Goal: Task Accomplishment & Management: Manage account settings

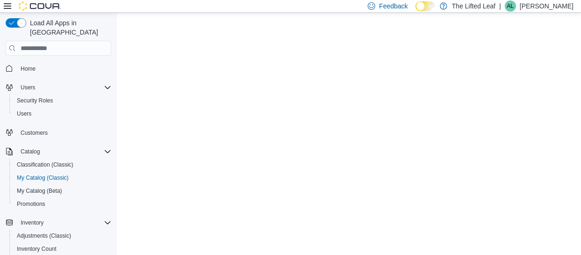
select select "**********"
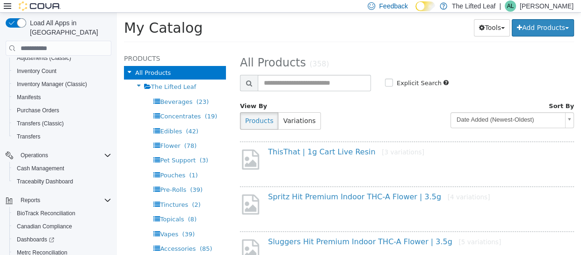
scroll to position [136, 0]
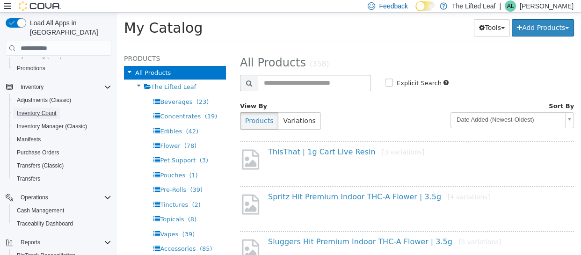
click at [24, 109] on span "Inventory Count" at bounding box center [37, 112] width 40 height 7
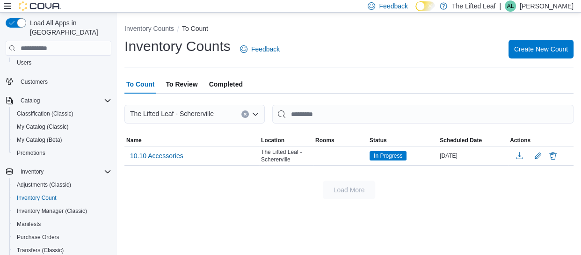
scroll to position [51, 0]
click at [43, 123] on span "My Catalog (Classic)" at bounding box center [43, 126] width 52 height 7
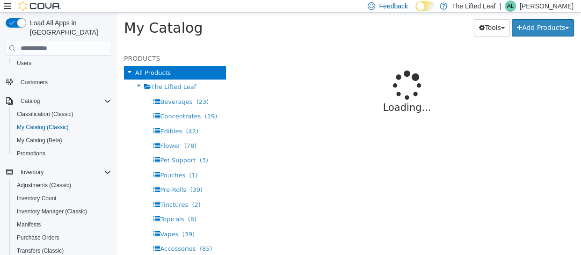
select select "**********"
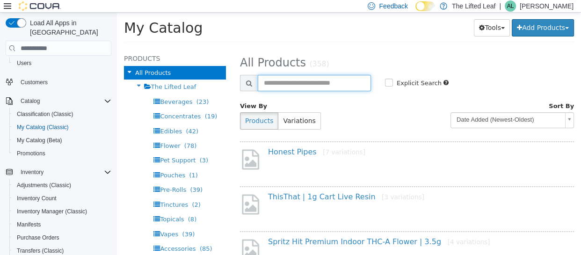
click at [329, 85] on input "text" at bounding box center [314, 83] width 113 height 16
type input "*********"
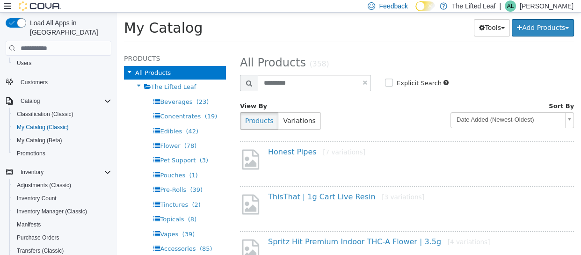
select select "**********"
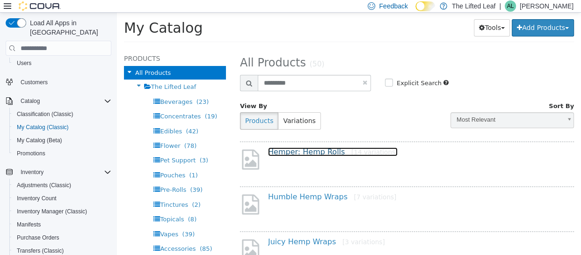
click at [328, 151] on link "Hemper: Hemp Rolls [14 variations]" at bounding box center [333, 151] width 130 height 9
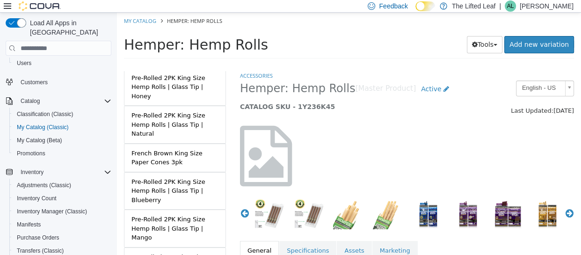
scroll to position [297, 0]
click at [188, 110] on div "Pre-Rolled 2PK King Size Hemp Rolls | Glass Tip | Natural" at bounding box center [174, 124] width 87 height 28
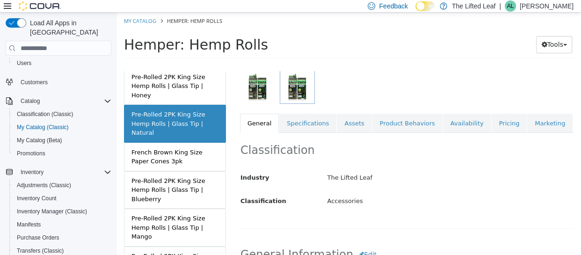
click at [447, 121] on link "Availability" at bounding box center [467, 124] width 48 height 20
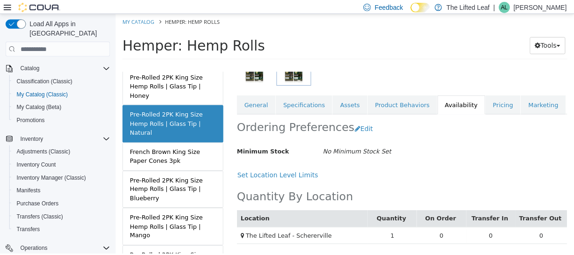
scroll to position [136, 0]
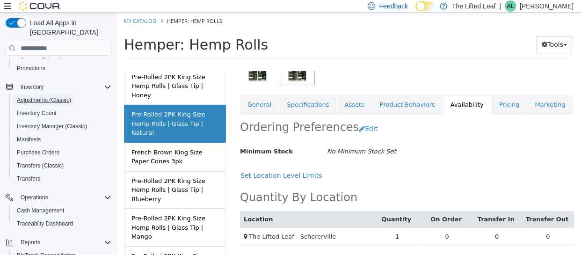
click at [47, 96] on span "Adjustments (Classic)" at bounding box center [44, 99] width 54 height 7
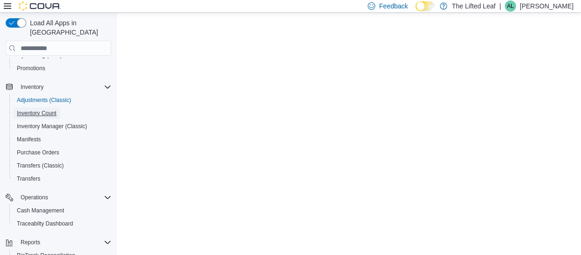
click at [42, 109] on span "Inventory Count" at bounding box center [37, 112] width 40 height 7
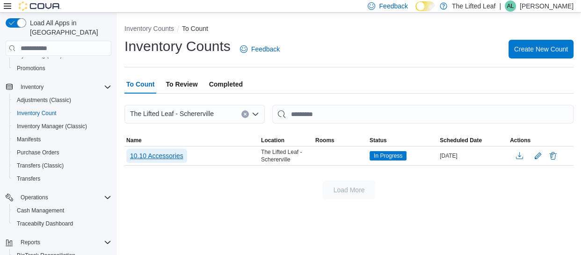
click at [154, 154] on span "10.10 Accessories" at bounding box center [156, 155] width 53 height 9
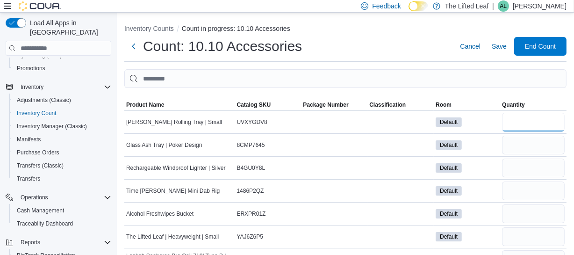
click at [544, 121] on input "number" at bounding box center [533, 122] width 63 height 19
type input "*"
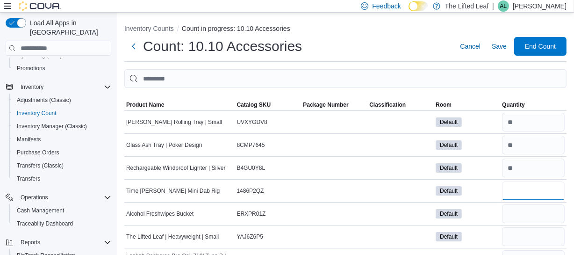
type input "*"
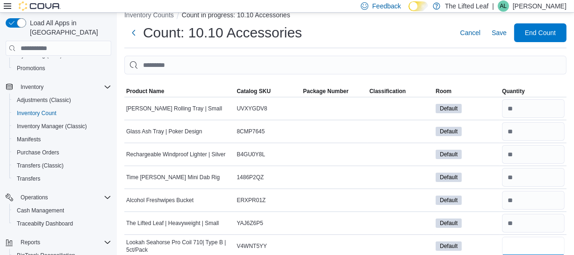
type input "*"
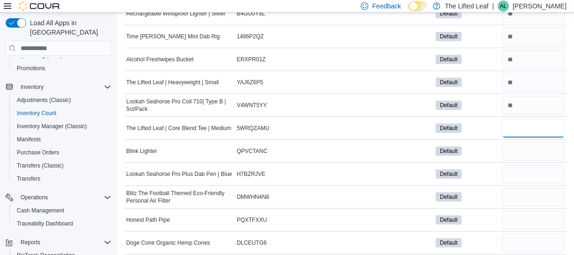
type input "*"
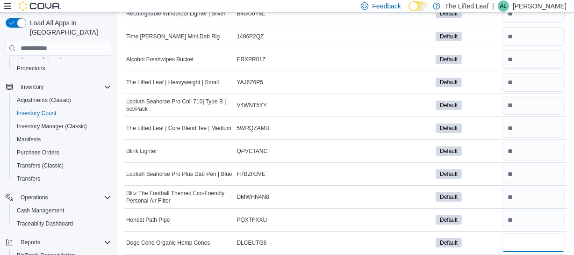
type input "**"
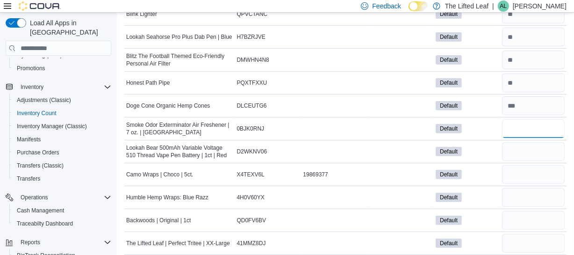
type input "*"
type input "**"
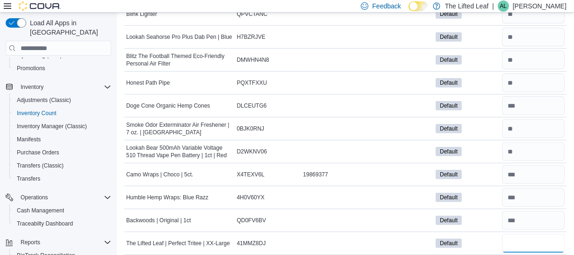
type input "*"
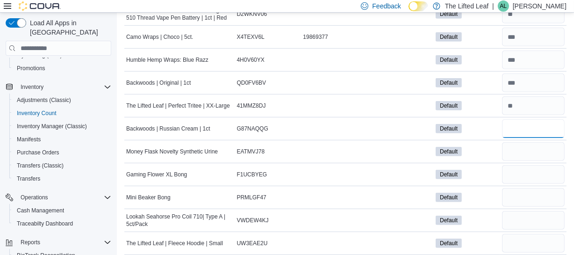
type input "**"
type input "*"
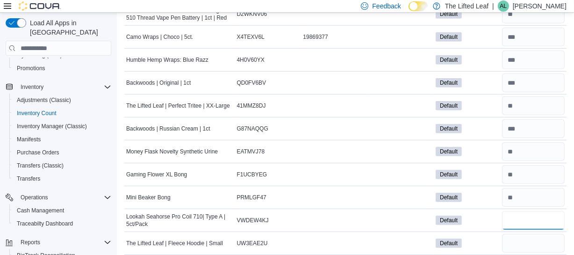
type input "*"
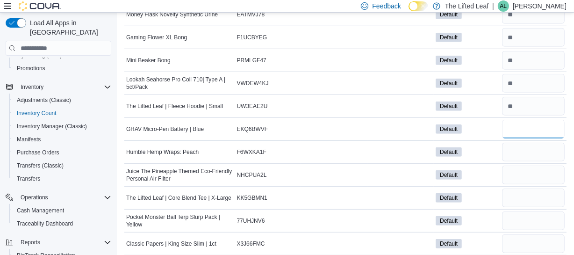
type input "*"
type input "**"
type input "*"
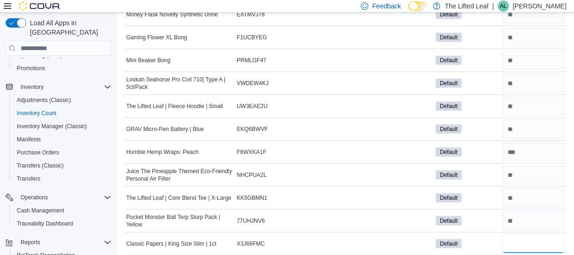
type input "**"
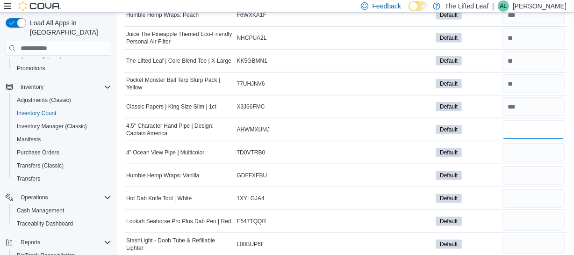
type input "*"
type input "**"
type input "*"
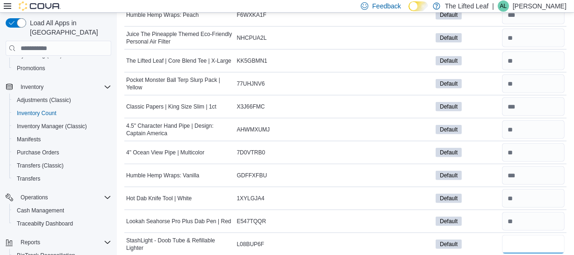
type input "*"
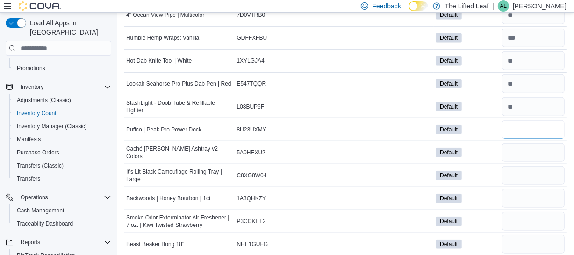
type input "*"
type input "**"
type input "*"
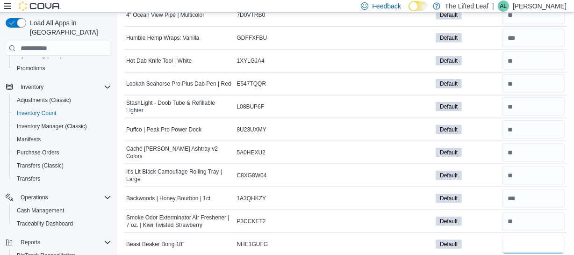
type input "*"
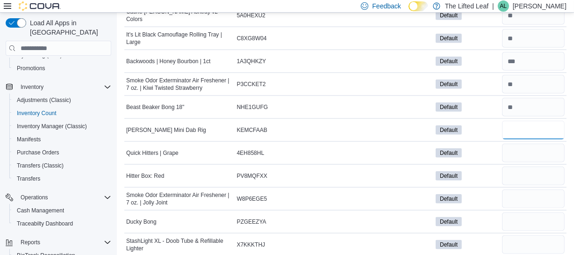
type input "*"
type input "**"
type input "*"
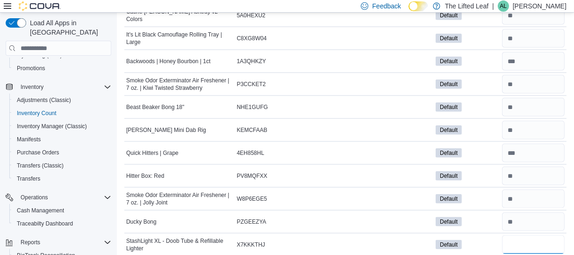
type input "*"
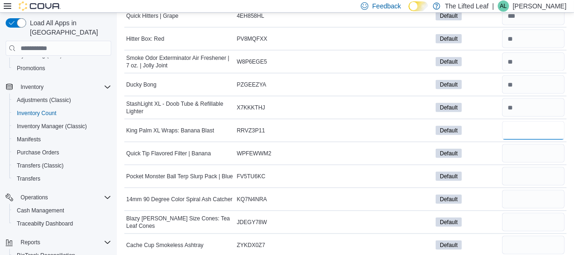
type input "**"
type input "*"
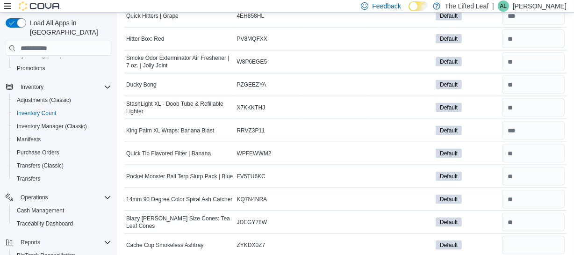
scroll to position [1252, 0]
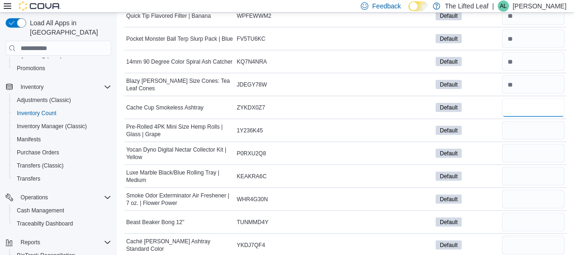
click at [528, 104] on input "number" at bounding box center [533, 107] width 63 height 19
type input "*"
click at [529, 128] on input "number" at bounding box center [533, 130] width 63 height 19
type input "**"
type input "*"
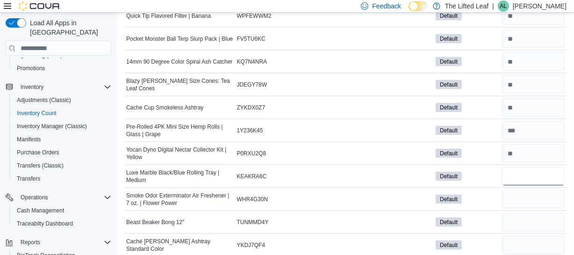
type input "*"
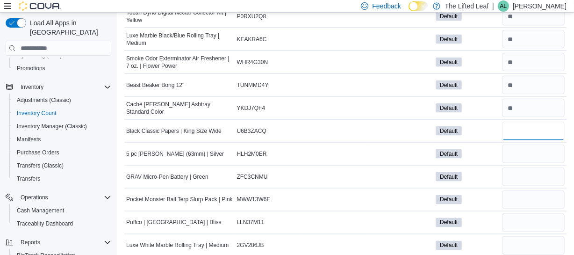
type input "**"
click at [516, 150] on input "number" at bounding box center [533, 153] width 63 height 19
type input "*"
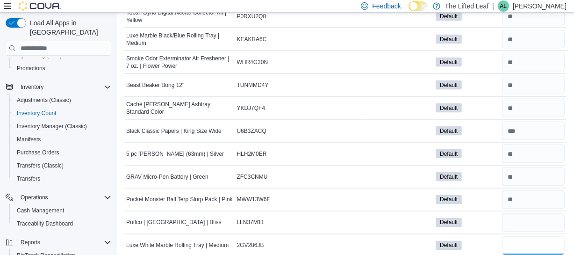
type input "*"
click at [530, 221] on input "number" at bounding box center [533, 222] width 63 height 19
type input "*"
click at [528, 240] on input "number" at bounding box center [533, 245] width 63 height 19
type input "*"
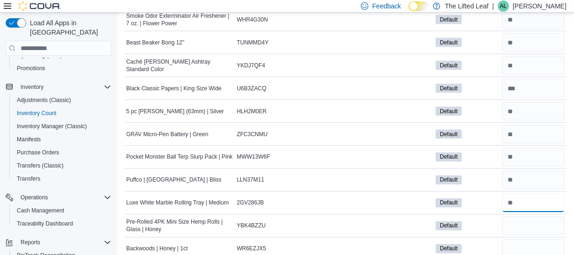
type input "*"
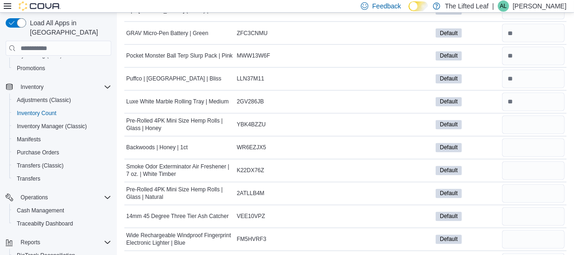
scroll to position [1559, 0]
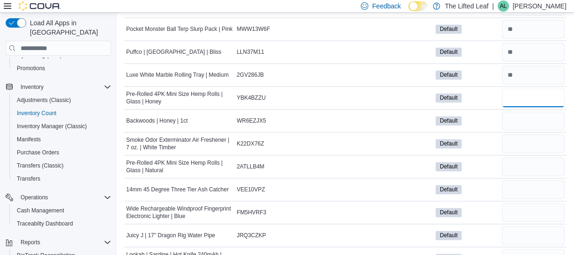
type input "*"
type input "**"
type input "*"
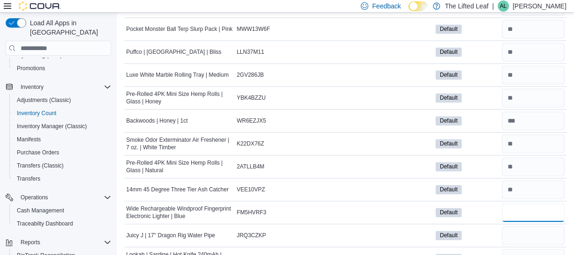
type input "*"
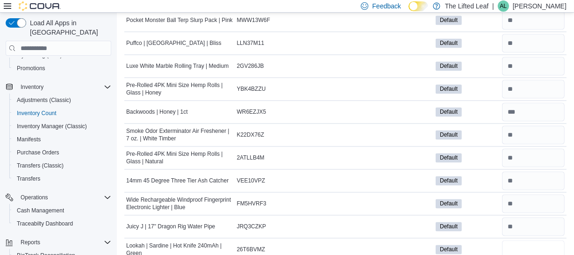
type input "*"
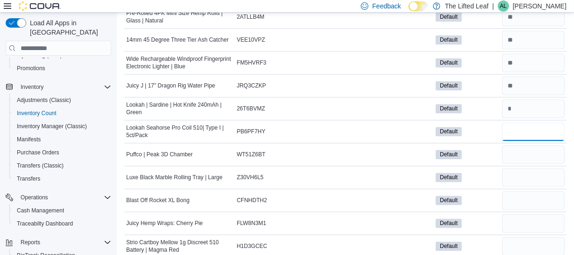
type input "*"
type input "**"
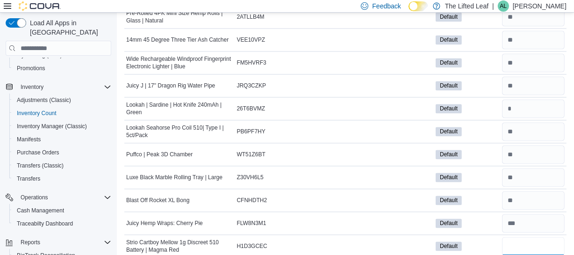
type input "*"
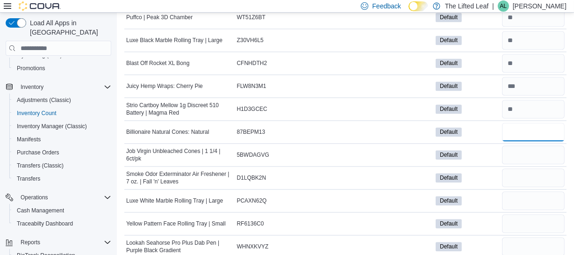
type input "**"
type input "*"
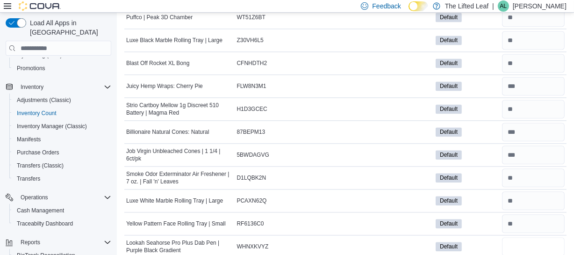
type input "*"
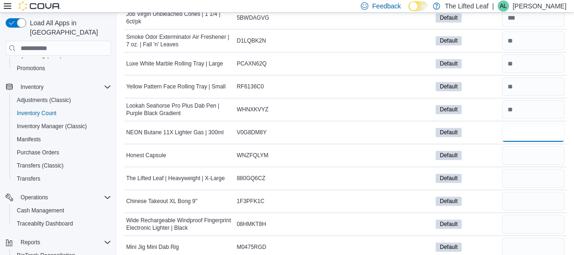
type input "**"
type input "*"
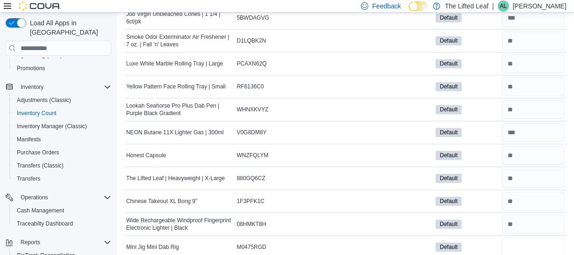
type input "*"
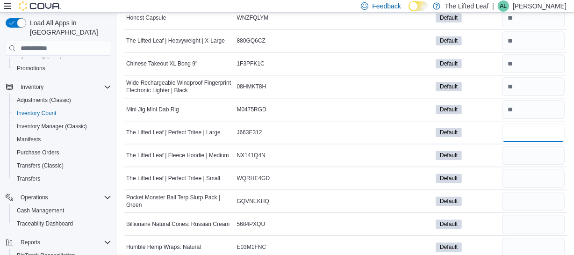
type input "*"
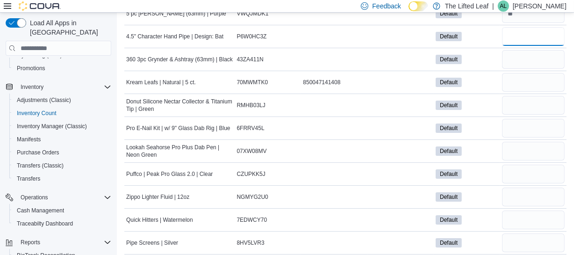
scroll to position [3023, 0]
click at [527, 51] on input "number" at bounding box center [533, 59] width 63 height 19
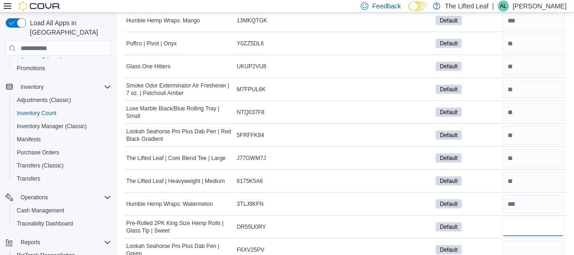
scroll to position [4084, 0]
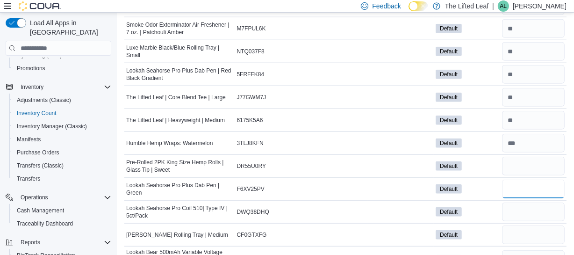
click at [519, 180] on input "number" at bounding box center [533, 189] width 63 height 19
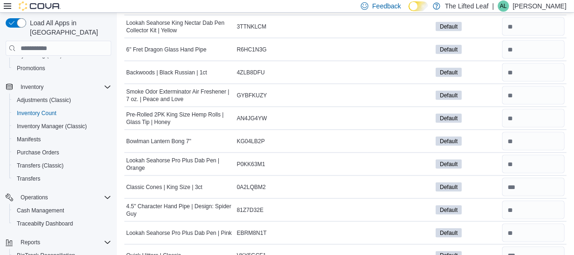
scroll to position [4639, 0]
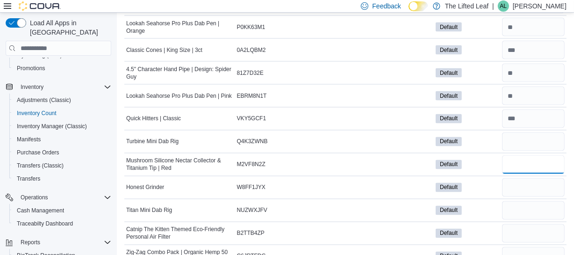
click at [523, 155] on input "number" at bounding box center [533, 164] width 63 height 19
click at [518, 178] on input "number" at bounding box center [533, 187] width 63 height 19
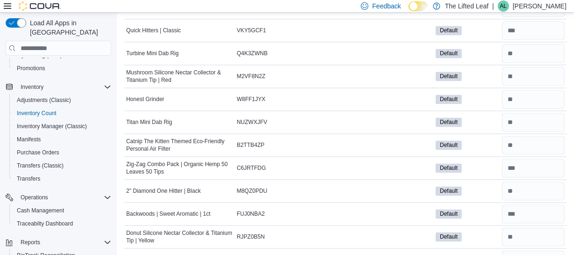
scroll to position [4868, 0]
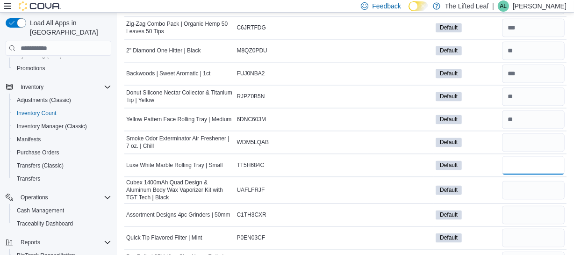
click at [542, 156] on input "number" at bounding box center [533, 165] width 63 height 19
click at [521, 156] on input "number" at bounding box center [533, 165] width 63 height 19
click at [528, 156] on input "number" at bounding box center [533, 165] width 63 height 19
click at [529, 156] on input "number" at bounding box center [533, 165] width 63 height 19
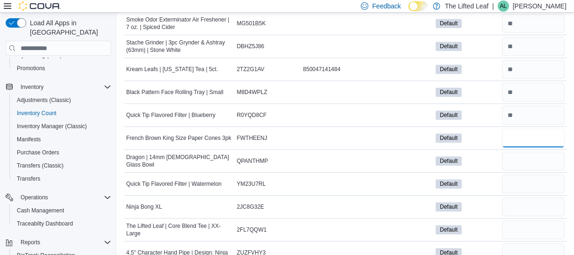
scroll to position [5410, 0]
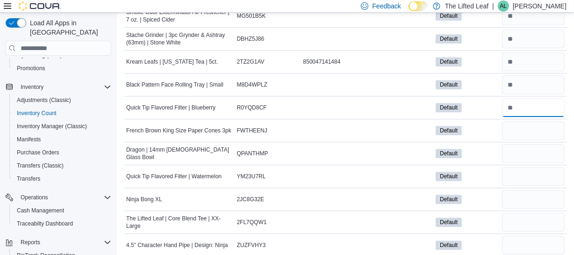
click at [535, 98] on input "number" at bounding box center [533, 107] width 63 height 19
click at [536, 98] on input "number" at bounding box center [533, 107] width 63 height 19
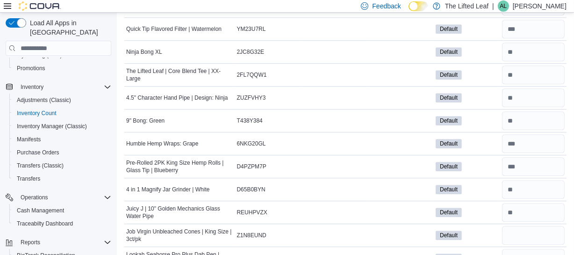
scroll to position [5695, 0]
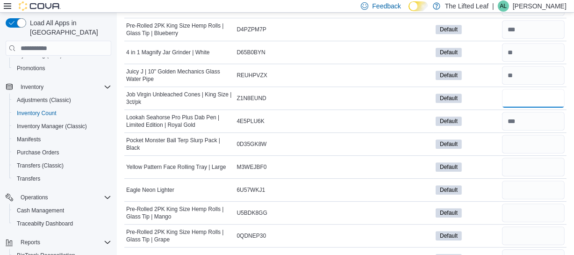
click at [529, 89] on input "number" at bounding box center [533, 98] width 63 height 19
drag, startPoint x: 524, startPoint y: 104, endPoint x: 510, endPoint y: 101, distance: 14.2
click at [510, 112] on input "number" at bounding box center [533, 121] width 63 height 19
click at [520, 135] on input "number" at bounding box center [533, 144] width 63 height 19
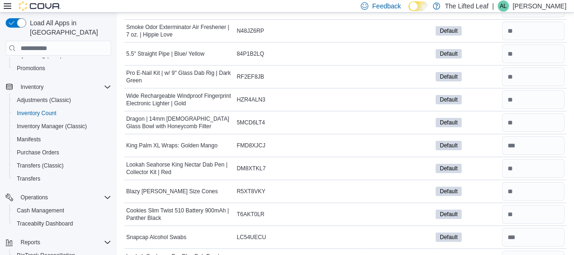
scroll to position [6380, 0]
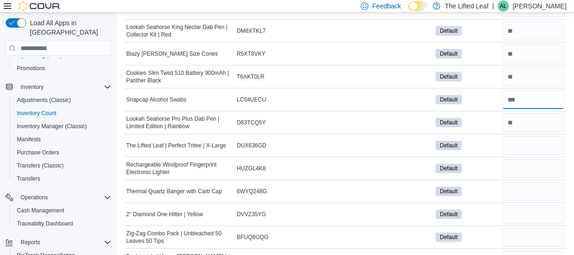
click at [530, 90] on input "number" at bounding box center [533, 99] width 63 height 19
click at [531, 113] on input "number" at bounding box center [533, 122] width 63 height 19
click at [523, 136] on input "number" at bounding box center [533, 145] width 63 height 19
click at [519, 159] on input "number" at bounding box center [533, 168] width 63 height 19
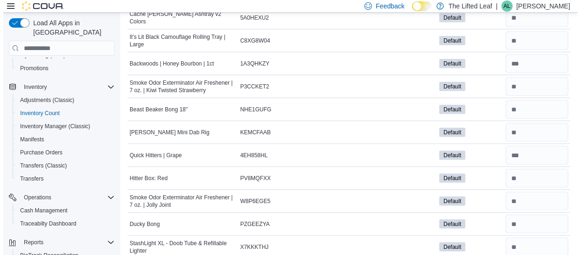
scroll to position [0, 0]
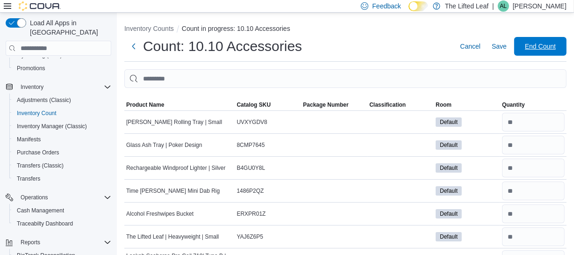
click at [542, 46] on span "End Count" at bounding box center [540, 46] width 31 height 9
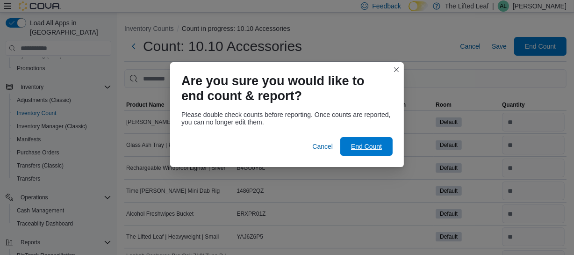
click at [378, 145] on span "End Count" at bounding box center [366, 146] width 31 height 9
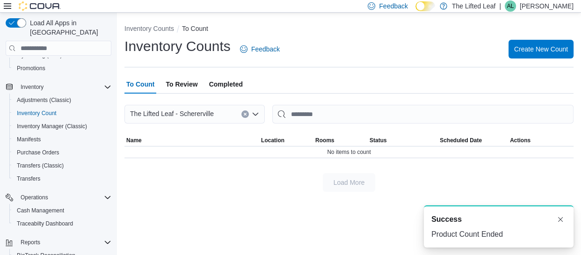
click at [178, 83] on span "To Review" at bounding box center [182, 84] width 32 height 19
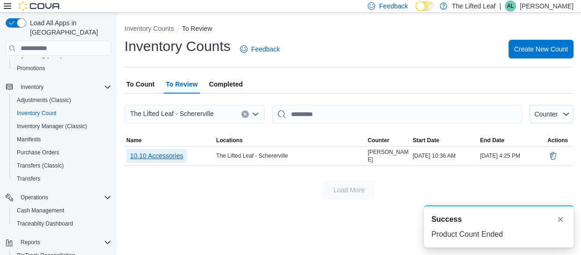
click at [159, 156] on span "10.10 Accessories" at bounding box center [156, 155] width 53 height 9
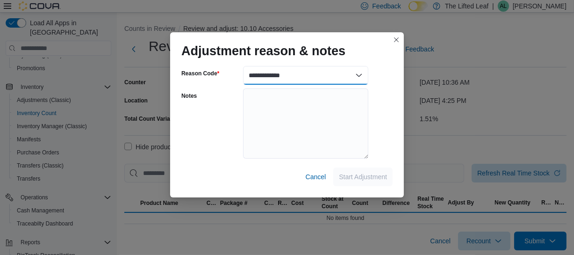
click at [337, 83] on select "**********" at bounding box center [305, 75] width 125 height 19
click at [338, 78] on select "**********" at bounding box center [305, 75] width 125 height 19
click at [350, 74] on select "**********" at bounding box center [305, 75] width 125 height 19
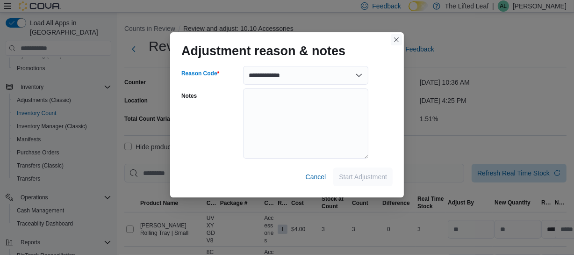
click at [398, 39] on button "Closes this modal window" at bounding box center [396, 39] width 11 height 11
click at [359, 73] on select "**********" at bounding box center [305, 75] width 125 height 19
click at [243, 66] on select "**********" at bounding box center [305, 75] width 125 height 19
click at [357, 174] on span "Start Adjustment" at bounding box center [363, 176] width 48 height 9
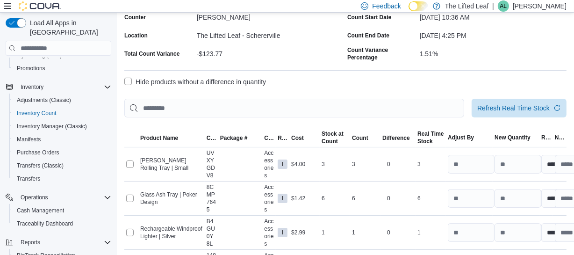
scroll to position [85, 0]
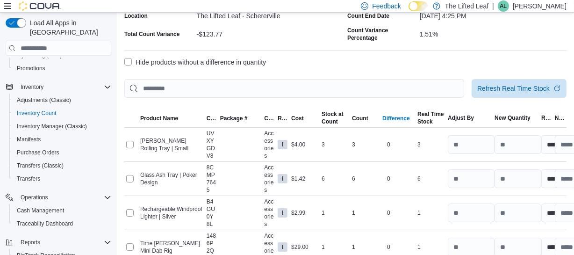
click at [404, 120] on div "Difference" at bounding box center [397, 118] width 28 height 7
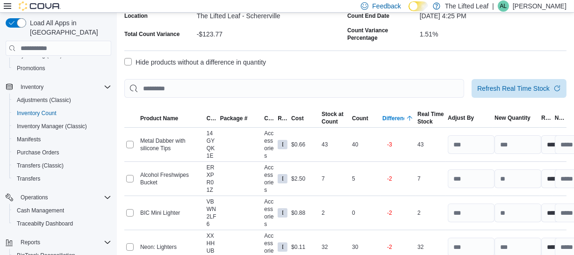
click at [398, 116] on div "Difference" at bounding box center [397, 118] width 28 height 7
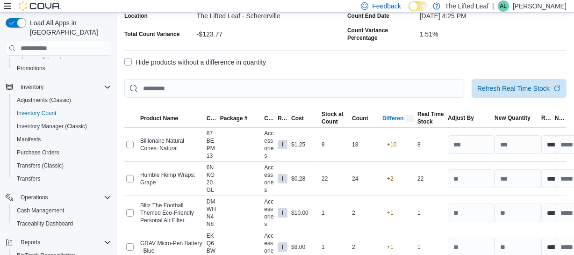
click at [398, 116] on div "Difference" at bounding box center [397, 118] width 28 height 7
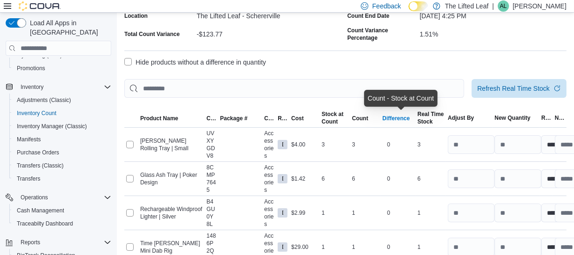
click at [398, 116] on div "Difference" at bounding box center [397, 118] width 28 height 7
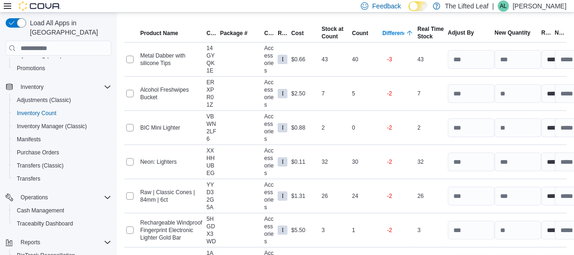
scroll to position [127, 0]
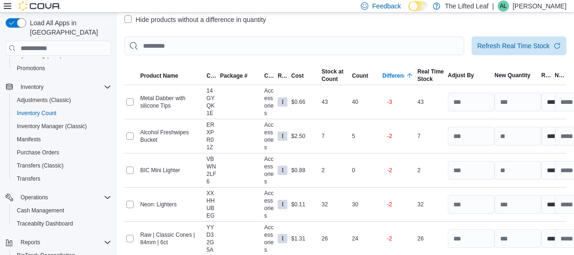
click at [399, 76] on div "Difference" at bounding box center [397, 75] width 28 height 7
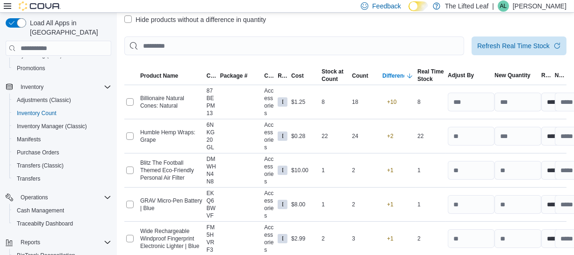
scroll to position [170, 0]
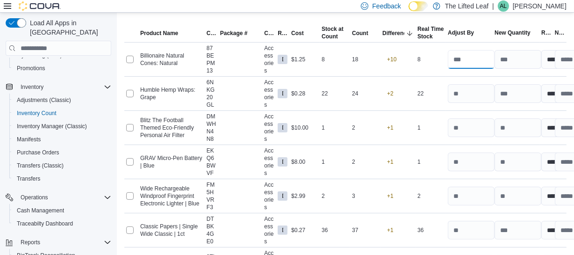
click at [473, 59] on input "number" at bounding box center [471, 59] width 47 height 19
click at [486, 30] on span "Adjust By" at bounding box center [469, 32] width 47 height 11
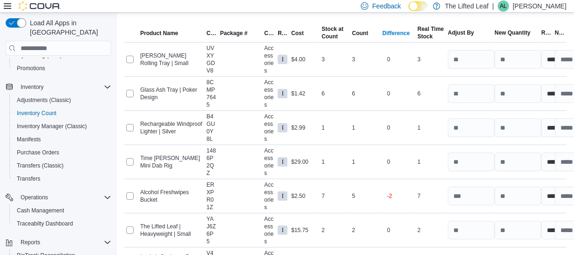
click at [396, 32] on div "Difference" at bounding box center [397, 32] width 28 height 7
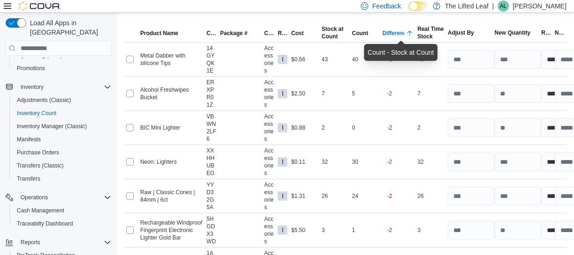
drag, startPoint x: 397, startPoint y: 31, endPoint x: 411, endPoint y: 72, distance: 43.3
click at [397, 31] on div "Difference" at bounding box center [397, 32] width 28 height 7
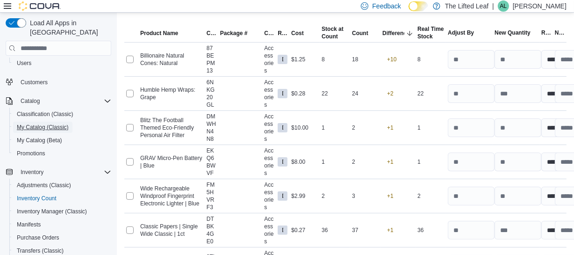
scroll to position [127, 0]
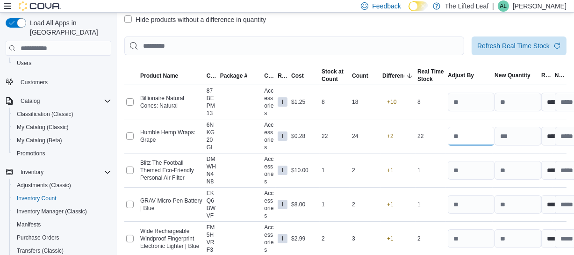
click at [473, 137] on input "number" at bounding box center [471, 136] width 47 height 19
click at [407, 75] on div "Difference" at bounding box center [397, 75] width 28 height 7
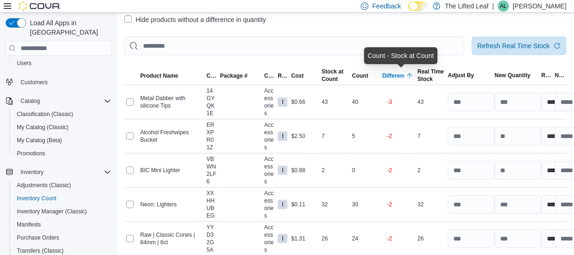
click at [397, 76] on div "Difference" at bounding box center [397, 75] width 28 height 7
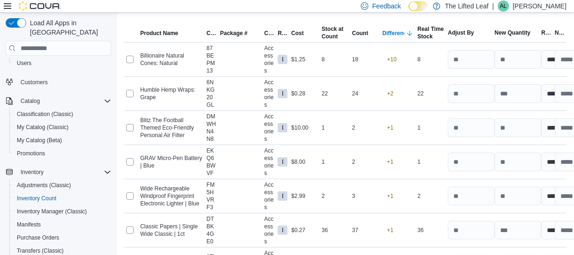
scroll to position [212, 0]
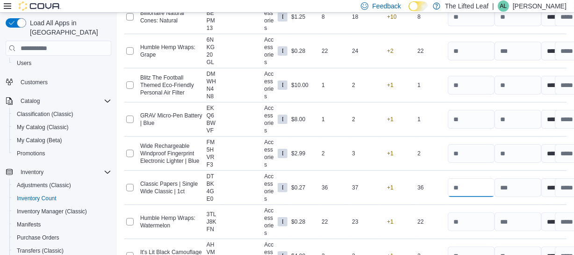
click at [475, 187] on input "number" at bounding box center [471, 187] width 47 height 19
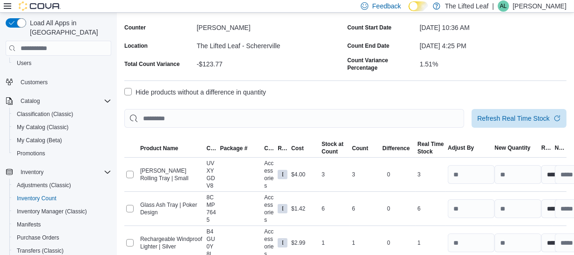
scroll to position [42, 0]
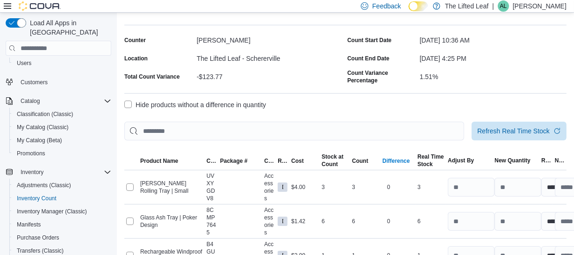
click at [410, 159] on div "Difference" at bounding box center [397, 160] width 28 height 7
click at [401, 159] on div "Difference" at bounding box center [397, 160] width 28 height 7
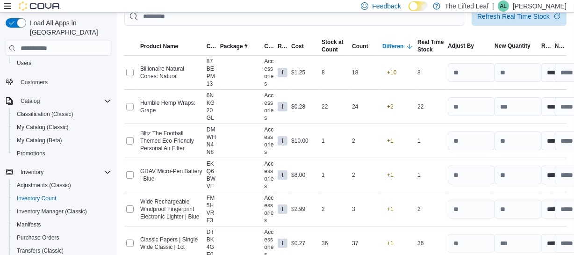
scroll to position [156, 0]
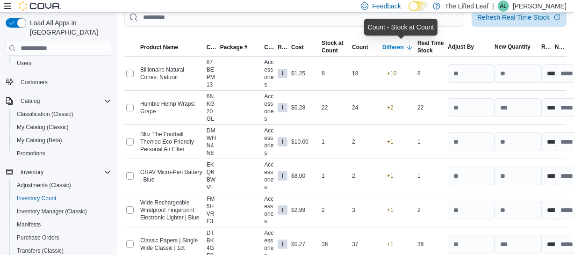
click at [405, 45] on div "Difference" at bounding box center [397, 46] width 28 height 7
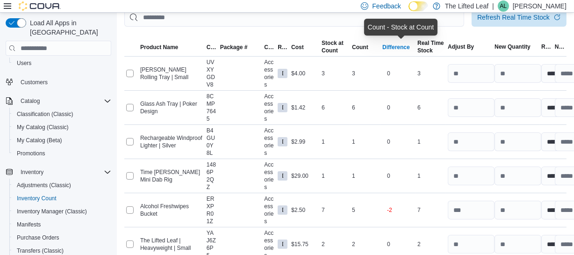
click at [405, 43] on div "Difference" at bounding box center [397, 46] width 28 height 7
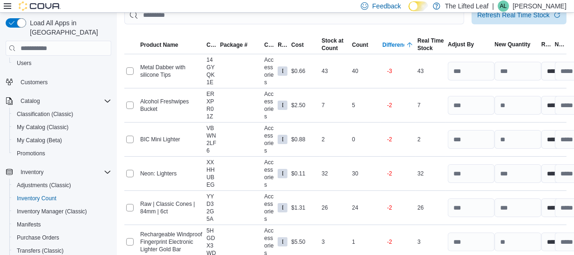
scroll to position [158, 0]
click at [475, 71] on input "number" at bounding box center [471, 71] width 47 height 19
click at [472, 102] on input "number" at bounding box center [471, 105] width 47 height 19
click at [474, 141] on input "number" at bounding box center [471, 139] width 47 height 19
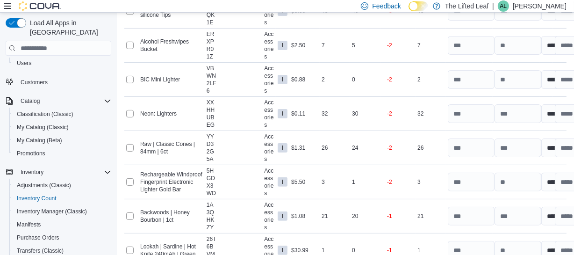
scroll to position [218, 0]
click at [472, 116] on input "number" at bounding box center [471, 113] width 47 height 19
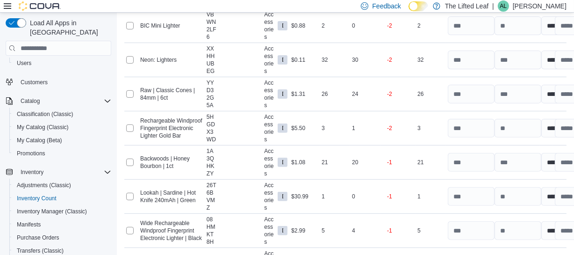
scroll to position [272, 0]
click at [473, 62] on input "number" at bounding box center [471, 59] width 47 height 19
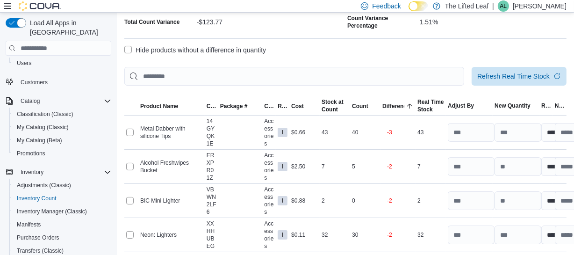
scroll to position [96, 0]
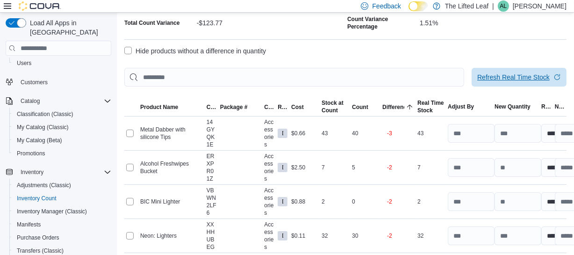
click at [510, 84] on span "Refresh Real Time Stock" at bounding box center [519, 77] width 84 height 19
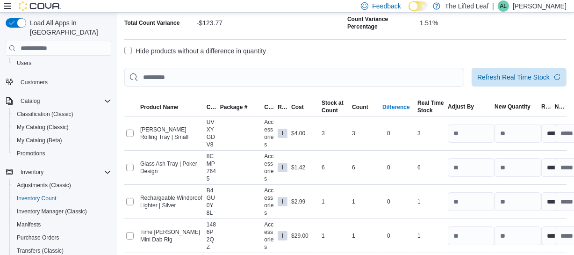
click at [402, 107] on div "Difference" at bounding box center [397, 106] width 28 height 7
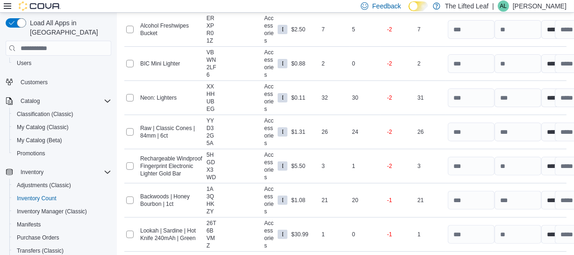
scroll to position [235, 0]
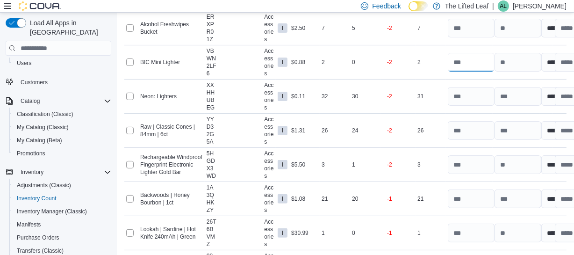
click at [471, 66] on input "number" at bounding box center [471, 62] width 47 height 19
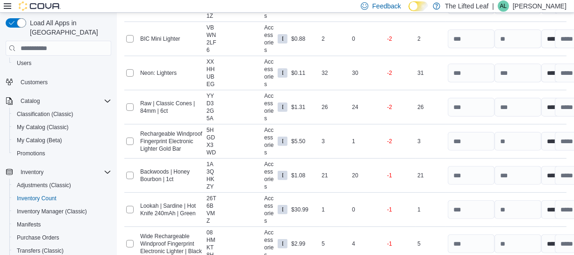
scroll to position [265, 0]
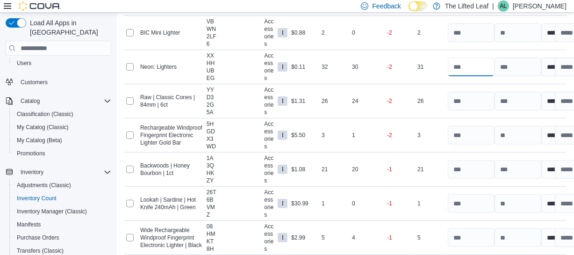
click at [471, 66] on input "number" at bounding box center [471, 67] width 47 height 19
click at [473, 66] on input "number" at bounding box center [471, 67] width 47 height 19
click at [471, 99] on input "number" at bounding box center [471, 101] width 47 height 19
click at [471, 133] on input "number" at bounding box center [471, 135] width 47 height 19
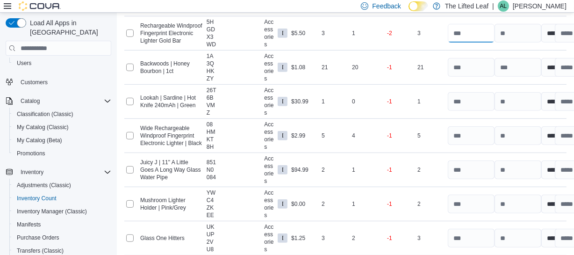
scroll to position [366, 0]
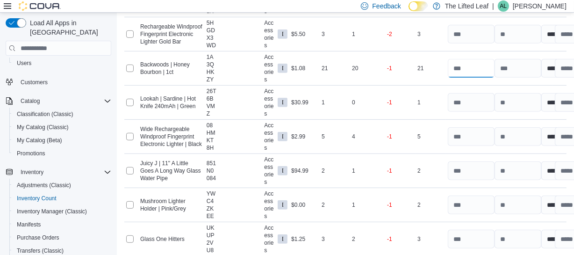
click at [471, 61] on input "number" at bounding box center [471, 68] width 47 height 19
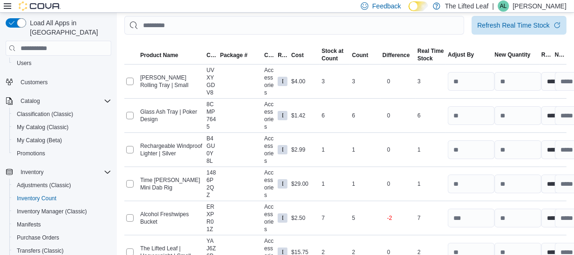
scroll to position [147, 0]
click at [408, 57] on div "Difference" at bounding box center [397, 55] width 28 height 7
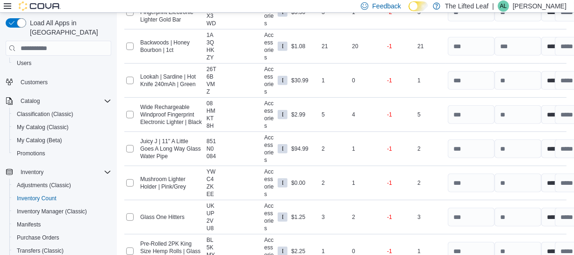
scroll to position [392, 0]
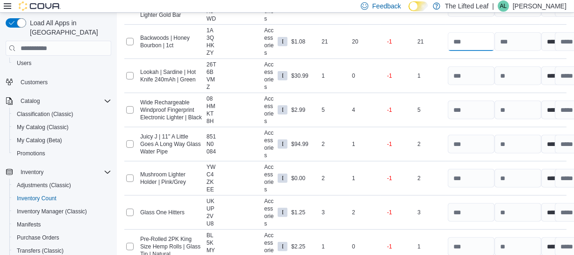
click at [469, 43] on input "number" at bounding box center [471, 41] width 47 height 19
click at [474, 77] on input "number" at bounding box center [471, 75] width 47 height 19
drag, startPoint x: 474, startPoint y: 77, endPoint x: 460, endPoint y: 77, distance: 14.0
click at [460, 77] on input "number" at bounding box center [471, 75] width 47 height 19
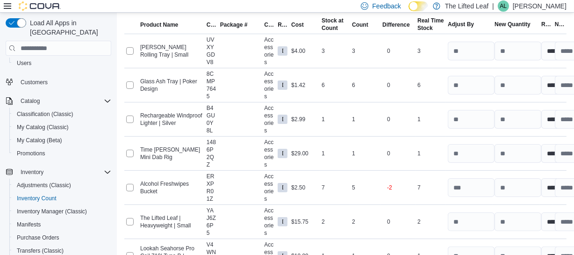
scroll to position [177, 0]
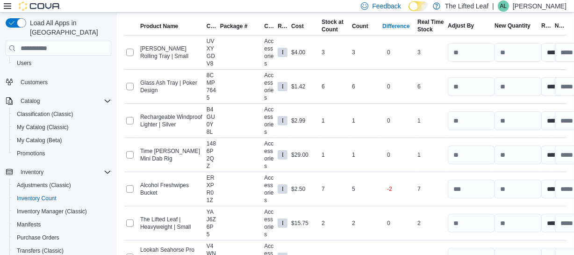
click at [406, 24] on div "Difference" at bounding box center [397, 25] width 28 height 7
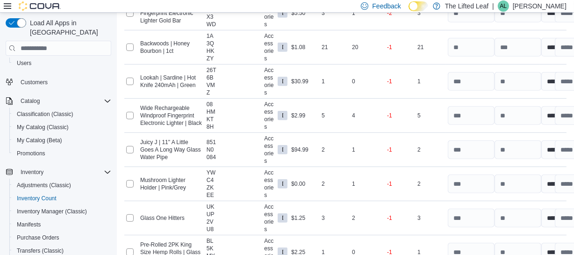
scroll to position [386, 0]
click at [470, 78] on input "number" at bounding box center [471, 81] width 47 height 19
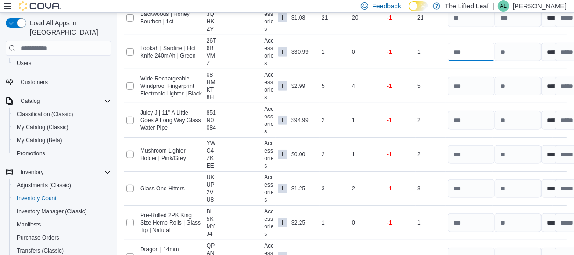
scroll to position [418, 0]
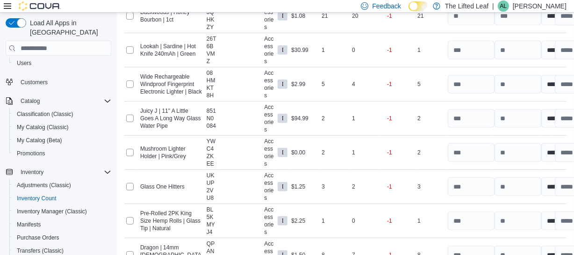
click at [216, 57] on span "26T6BVMZ" at bounding box center [212, 50] width 10 height 30
click at [472, 87] on input "number" at bounding box center [471, 84] width 47 height 19
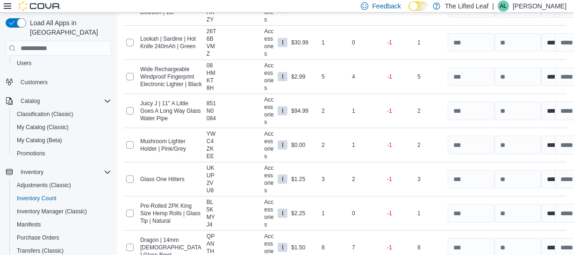
scroll to position [432, 0]
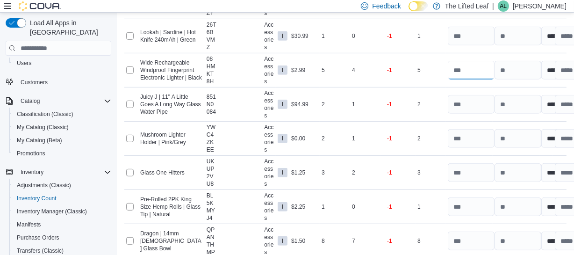
click at [469, 72] on input "number" at bounding box center [471, 70] width 47 height 19
click at [469, 98] on input "number" at bounding box center [471, 104] width 47 height 19
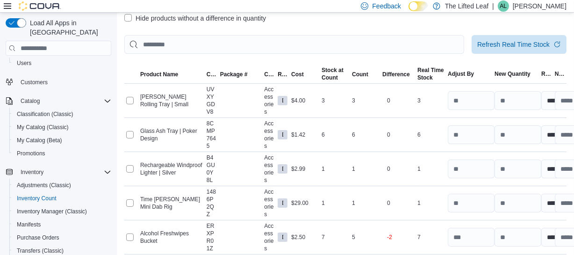
scroll to position [127, 0]
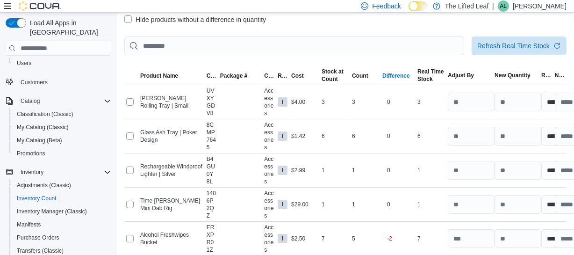
click at [401, 73] on div "Difference" at bounding box center [397, 75] width 28 height 7
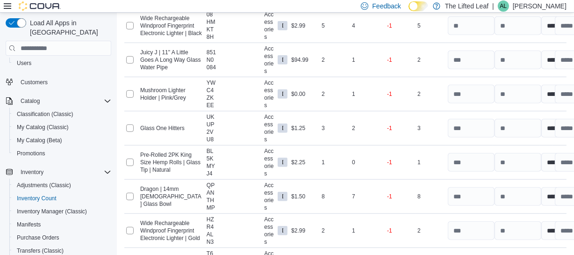
scroll to position [480, 0]
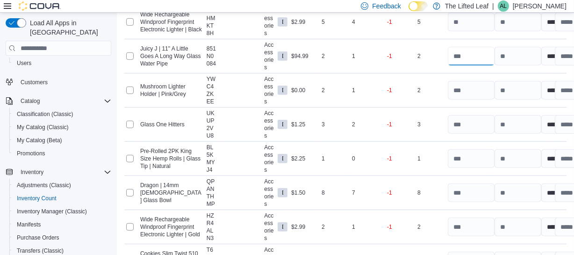
click at [469, 56] on input "number" at bounding box center [471, 56] width 47 height 19
drag, startPoint x: 214, startPoint y: 63, endPoint x: 206, endPoint y: 48, distance: 16.9
click at [206, 48] on div "851N0084" at bounding box center [212, 56] width 14 height 26
copy span "851N0084"
drag, startPoint x: 154, startPoint y: 64, endPoint x: 136, endPoint y: 47, distance: 25.5
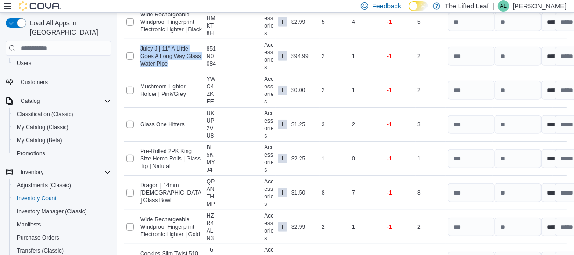
click at [136, 47] on tr "**********" at bounding box center [345, 56] width 442 height 34
copy tr "Juicy J | 11" A Little Goes A Long Way Glass Water Pipe"
click at [467, 55] on input "number" at bounding box center [471, 56] width 47 height 19
click at [472, 87] on input "number" at bounding box center [471, 90] width 47 height 19
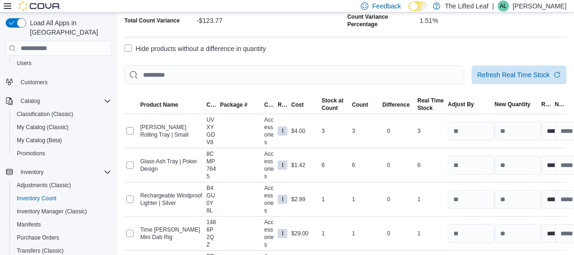
scroll to position [98, 0]
click at [397, 100] on span "Difference" at bounding box center [398, 105] width 35 height 11
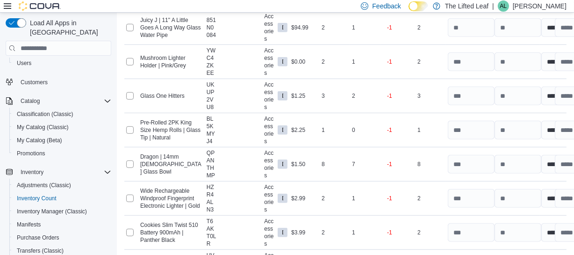
scroll to position [513, 0]
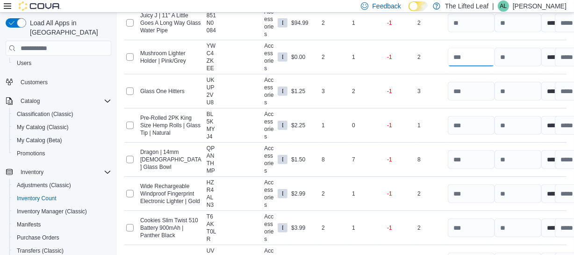
click at [463, 60] on input "number" at bounding box center [471, 57] width 47 height 19
click at [473, 94] on input "number" at bounding box center [471, 91] width 47 height 19
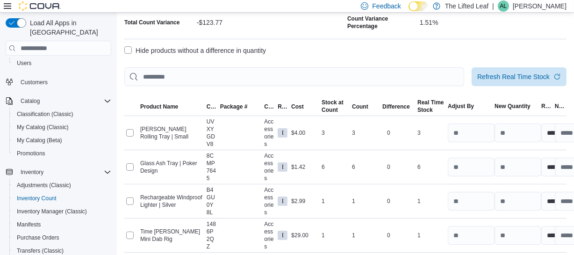
scroll to position [95, 0]
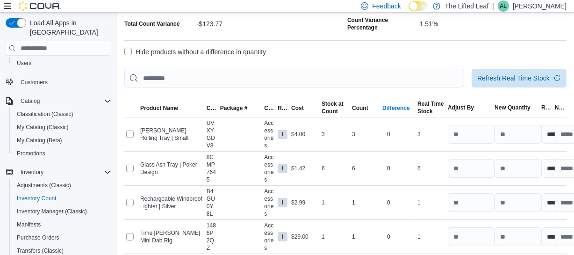
click at [401, 106] on div "Difference" at bounding box center [397, 107] width 28 height 7
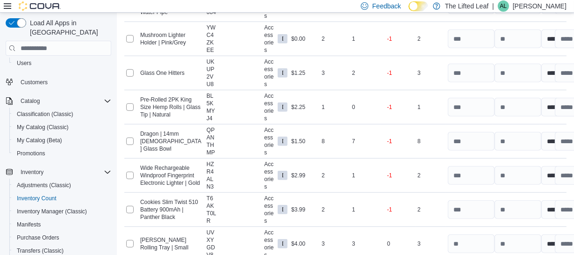
scroll to position [533, 0]
click at [472, 70] on input "number" at bounding box center [471, 72] width 47 height 19
click at [469, 106] on input "number" at bounding box center [471, 106] width 47 height 19
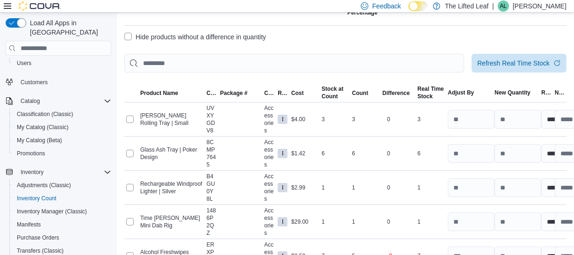
scroll to position [108, 0]
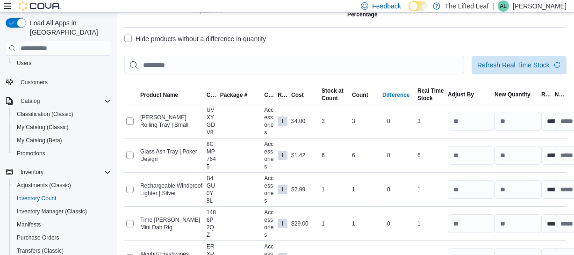
click at [405, 94] on div "Difference" at bounding box center [397, 94] width 28 height 7
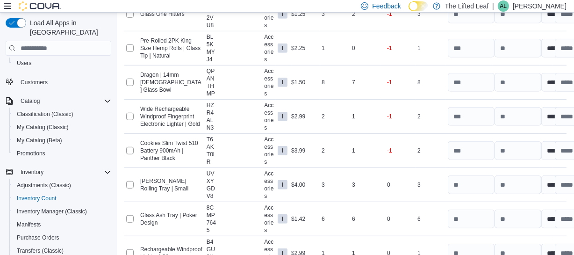
scroll to position [591, 0]
click at [474, 51] on input "number" at bounding box center [471, 47] width 47 height 19
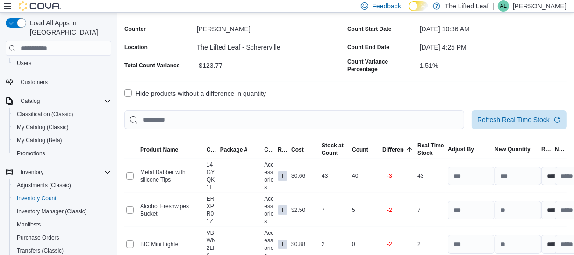
scroll to position [50, 0]
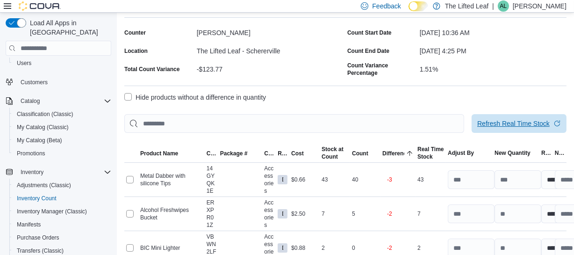
click at [521, 119] on span "Refresh Real Time Stock" at bounding box center [513, 123] width 72 height 9
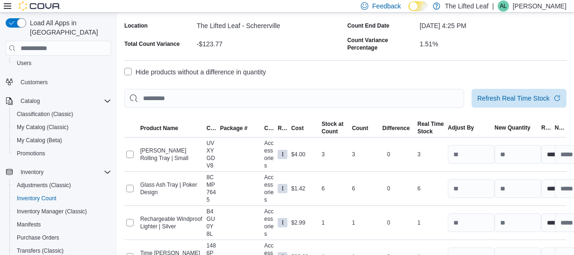
scroll to position [75, 0]
click at [400, 129] on div "Difference" at bounding box center [397, 127] width 28 height 7
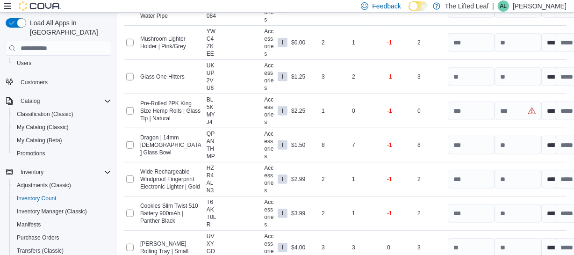
scroll to position [529, 0]
click at [468, 112] on input "number" at bounding box center [471, 110] width 47 height 19
click at [470, 148] on input "number" at bounding box center [471, 144] width 47 height 19
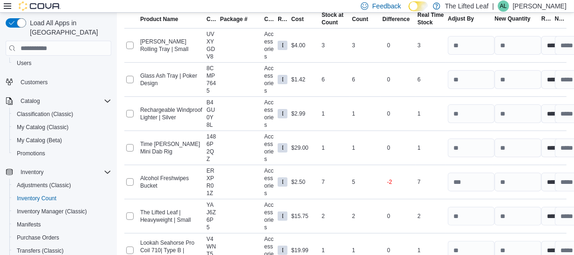
scroll to position [78, 0]
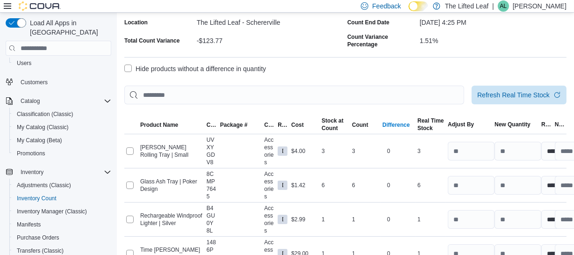
click at [397, 122] on div "Difference" at bounding box center [397, 124] width 28 height 7
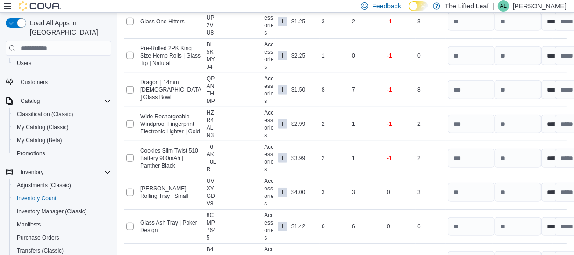
scroll to position [604, 0]
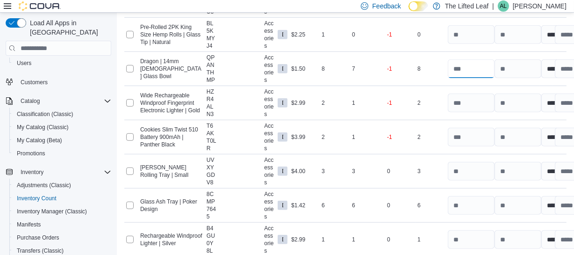
click at [465, 67] on input "number" at bounding box center [471, 68] width 47 height 19
click at [469, 103] on input "number" at bounding box center [471, 103] width 47 height 19
click at [464, 138] on input "number" at bounding box center [471, 137] width 47 height 19
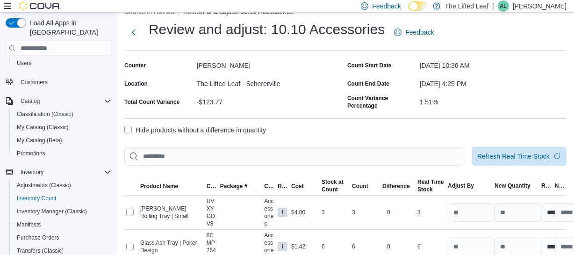
scroll to position [14, 0]
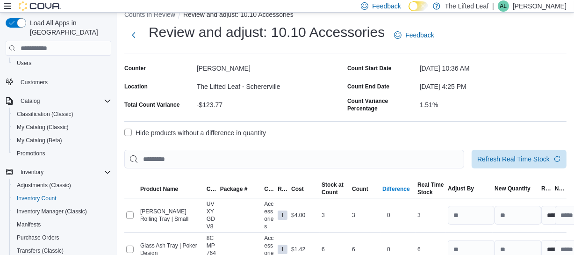
click at [401, 191] on div "Difference" at bounding box center [397, 188] width 28 height 7
click at [402, 187] on div "Difference" at bounding box center [397, 188] width 28 height 7
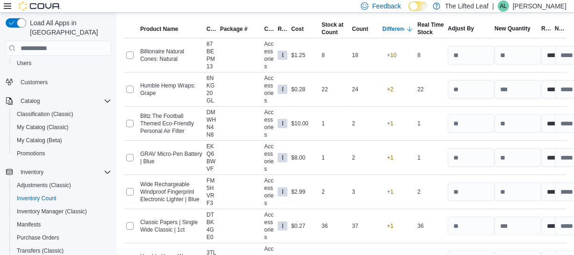
scroll to position [173, 0]
click at [467, 55] on input "number" at bounding box center [471, 55] width 47 height 19
click at [469, 86] on input "number" at bounding box center [471, 89] width 47 height 19
click at [465, 122] on input "number" at bounding box center [471, 124] width 47 height 19
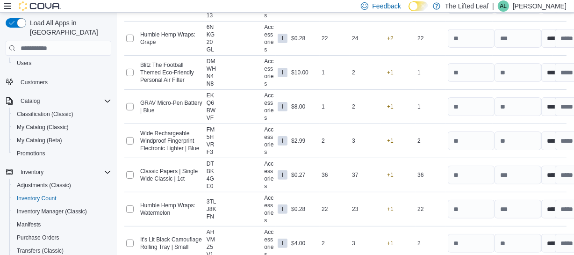
scroll to position [230, 0]
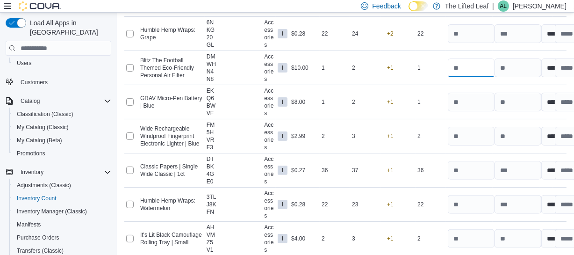
click at [467, 65] on input "number" at bounding box center [471, 67] width 47 height 19
click at [468, 96] on input "number" at bounding box center [471, 102] width 47 height 19
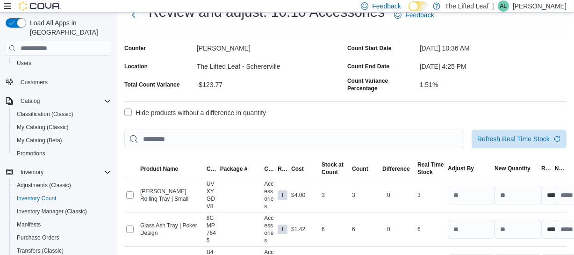
scroll to position [28, 0]
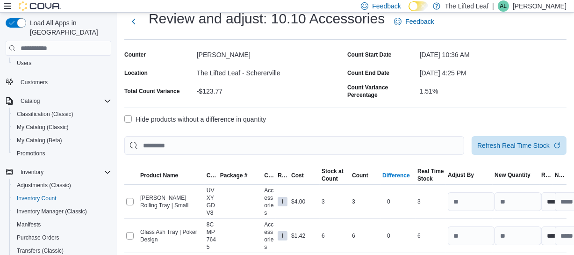
click at [390, 175] on div "Difference" at bounding box center [397, 175] width 28 height 7
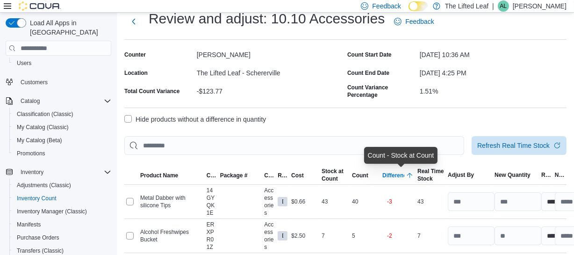
click at [400, 172] on div "Difference" at bounding box center [397, 175] width 28 height 7
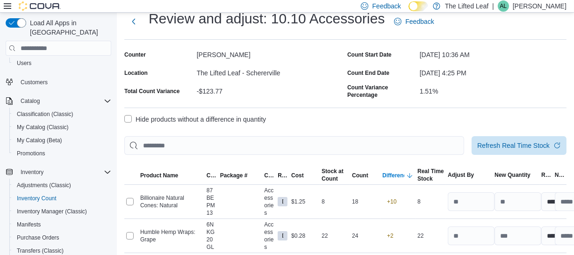
scroll to position [264, 0]
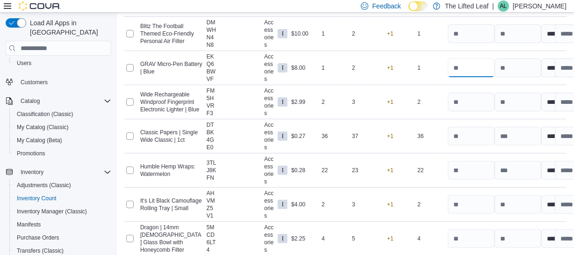
click at [473, 72] on input "number" at bounding box center [471, 67] width 47 height 19
click at [470, 101] on input "number" at bounding box center [471, 102] width 47 height 19
click at [466, 134] on input "number" at bounding box center [471, 136] width 47 height 19
click at [463, 169] on input "number" at bounding box center [471, 170] width 47 height 19
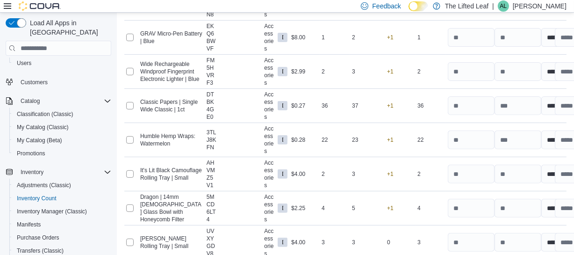
scroll to position [295, 0]
click at [474, 177] on input "number" at bounding box center [471, 173] width 47 height 19
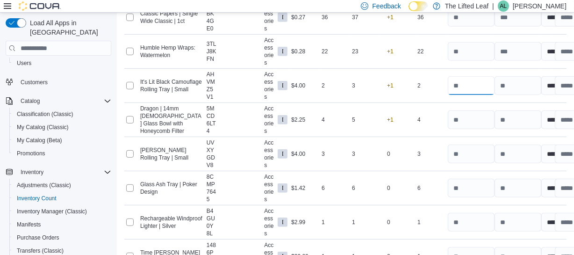
scroll to position [383, 0]
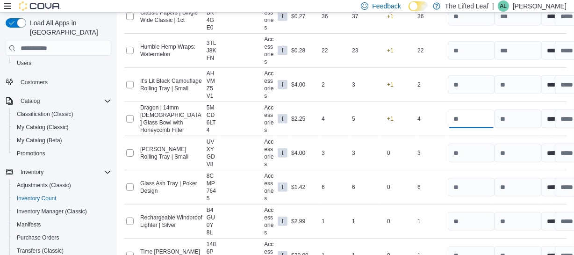
click at [473, 121] on input "number" at bounding box center [471, 118] width 47 height 19
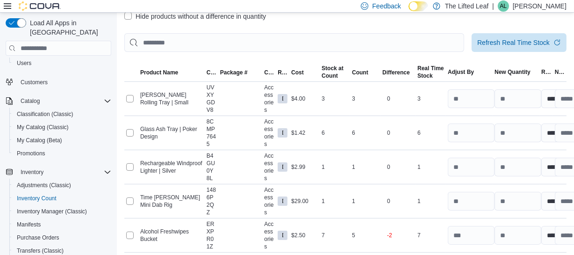
scroll to position [99, 0]
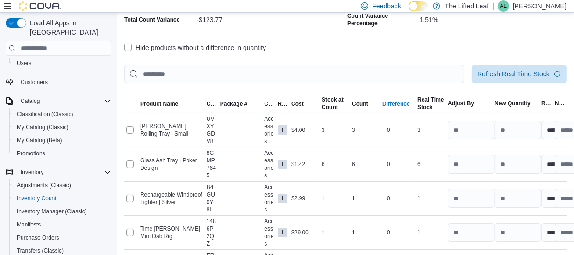
click at [403, 101] on div "Difference" at bounding box center [397, 103] width 28 height 7
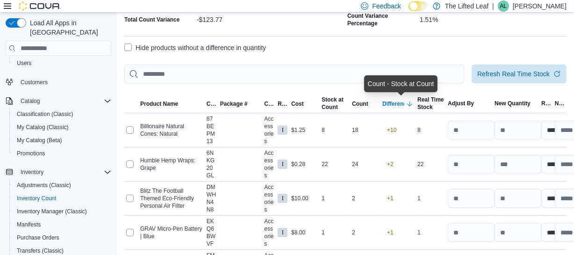
drag, startPoint x: 397, startPoint y: 102, endPoint x: 457, endPoint y: 91, distance: 61.0
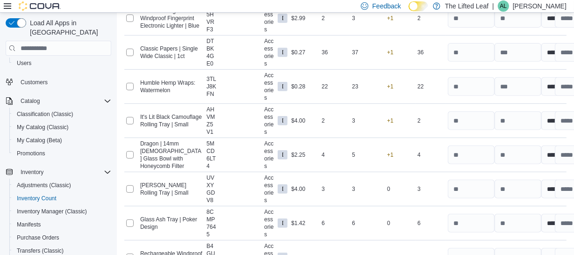
scroll to position [296, 0]
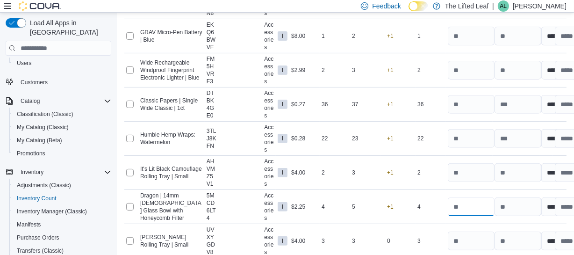
click at [468, 207] on input "number" at bounding box center [471, 206] width 47 height 19
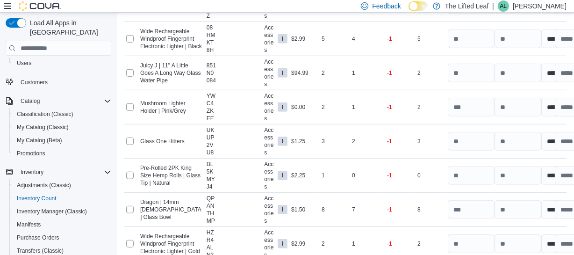
scroll to position [10315, 0]
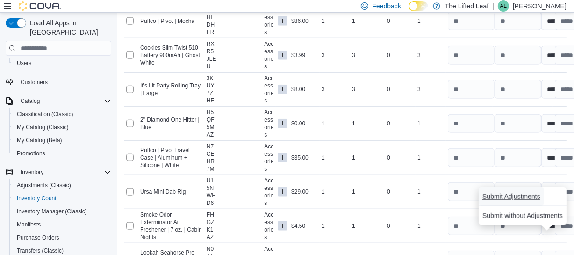
click at [519, 191] on span "Submit Adjustments" at bounding box center [512, 196] width 58 height 19
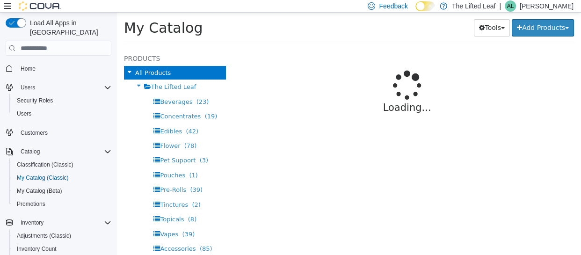
select select "**********"
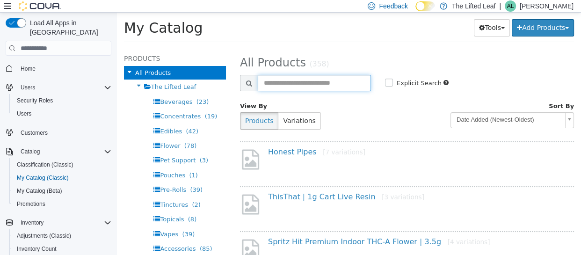
click at [286, 84] on input "text" at bounding box center [314, 83] width 113 height 16
type input "******"
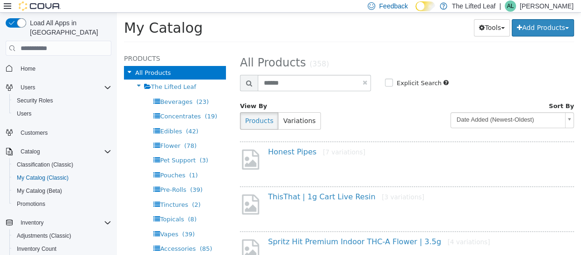
select select "**********"
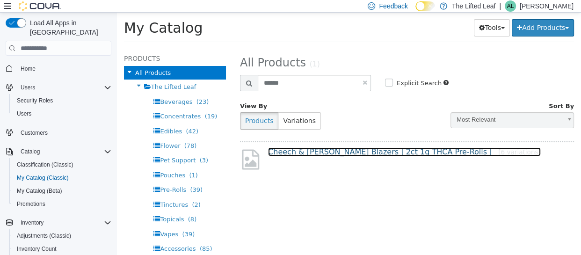
click at [312, 147] on link "Cheech & [PERSON_NAME] Blazers | 2ct 1g THCA Pre-Rolls | [6 variations]" at bounding box center [404, 151] width 273 height 9
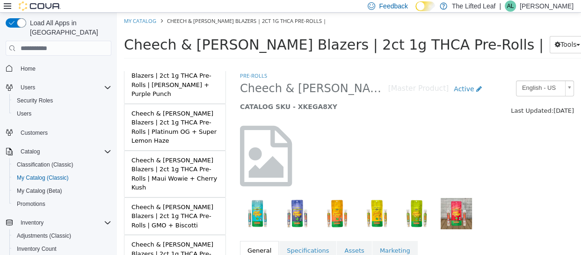
scroll to position [167, 0]
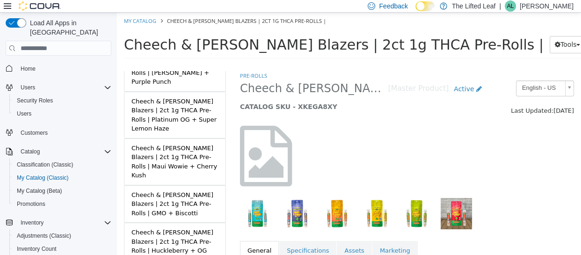
click at [173, 228] on div "Cheech & [PERSON_NAME] Blazers | 2ct 1g THCA Pre-Rolls | Huckleberry + OG Kush" at bounding box center [174, 246] width 87 height 36
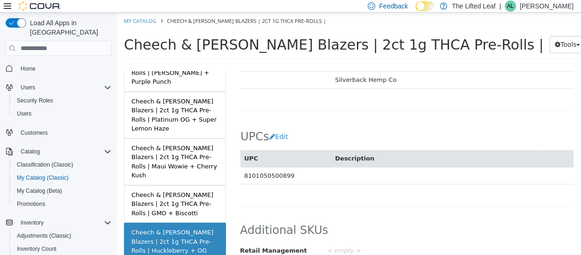
scroll to position [725, 0]
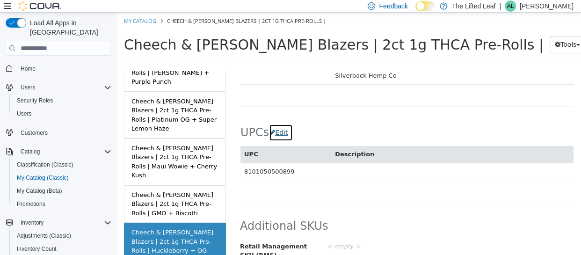
click at [279, 124] on button "Edit" at bounding box center [281, 132] width 24 height 17
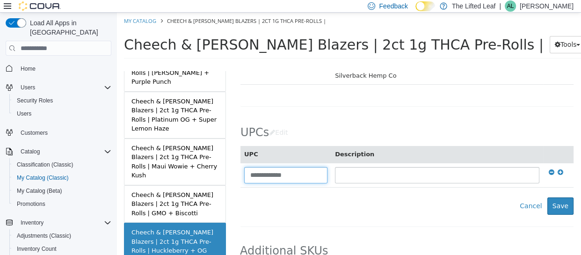
drag, startPoint x: 261, startPoint y: 156, endPoint x: 267, endPoint y: 152, distance: 6.4
click at [252, 167] on input "**********" at bounding box center [285, 175] width 83 height 16
click at [270, 167] on input "**********" at bounding box center [285, 175] width 83 height 16
drag, startPoint x: 303, startPoint y: 154, endPoint x: 229, endPoint y: 156, distance: 74.4
click at [226, 65] on div "MASTER PRODUCT Cheech & Chong's Blazers | 2ct 1g THCA Pre-Rolls | VARIATIONS Ch…" at bounding box center [349, 65] width 464 height 0
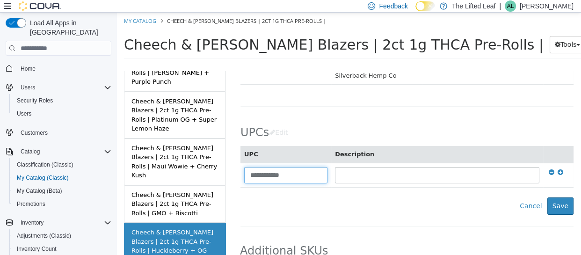
type input "**********"
click at [559, 197] on button "Save" at bounding box center [560, 205] width 26 height 17
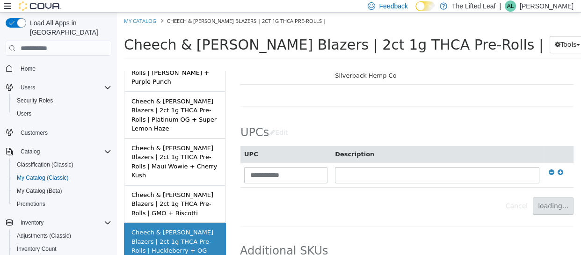
click at [193, 190] on div "Cheech & Chong's Blazers | 2ct 1g THCA Pre-Rolls | GMO + Biscotti" at bounding box center [174, 204] width 87 height 28
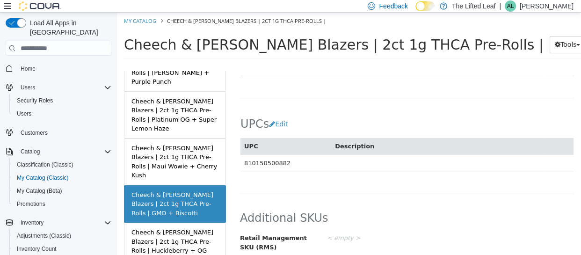
scroll to position [724, 0]
click at [178, 228] on div "Cheech & Chong's Blazers | 2ct 1g THCA Pre-Rolls | Huckleberry + OG Kush" at bounding box center [174, 246] width 87 height 36
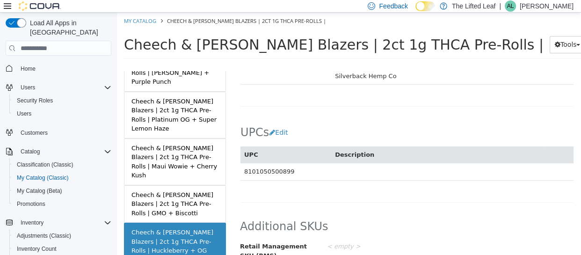
scroll to position [724, 0]
click at [282, 125] on button "Edit" at bounding box center [281, 133] width 24 height 17
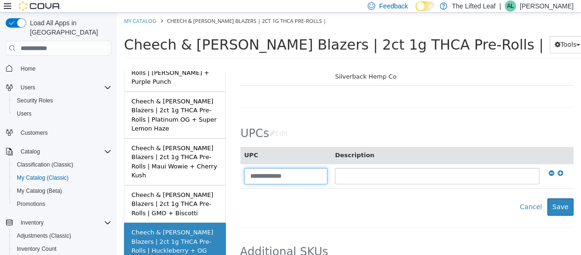
drag, startPoint x: 304, startPoint y: 159, endPoint x: 144, endPoint y: 159, distance: 160.4
click at [144, 65] on div "MASTER PRODUCT Cheech & Chong's Blazers | 2ct 1g THCA Pre-Rolls | VARIATIONS Ch…" at bounding box center [349, 65] width 464 height 0
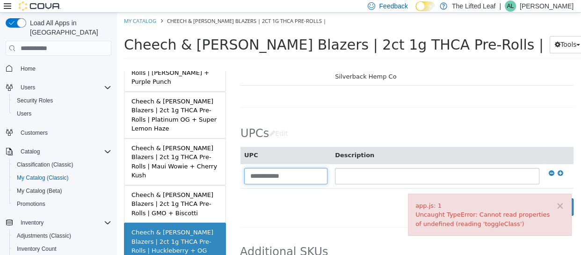
type input "**********"
click at [555, 198] on button "Save" at bounding box center [560, 206] width 26 height 17
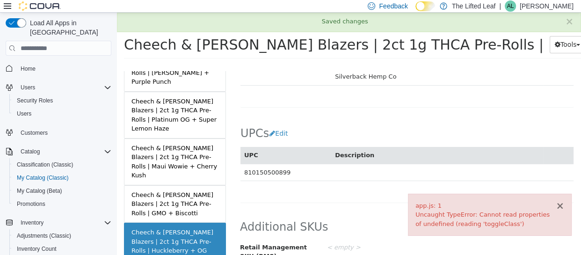
click at [560, 204] on button "×" at bounding box center [560, 206] width 8 height 10
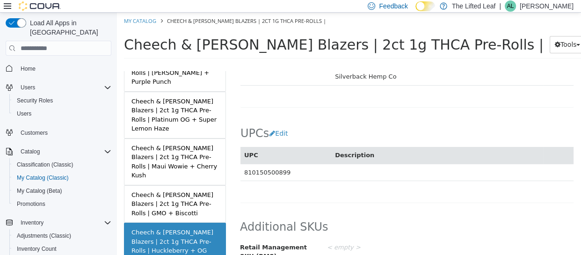
click at [193, 190] on div "Cheech & Chong's Blazers | 2ct 1g THCA Pre-Rolls | GMO + Biscotti" at bounding box center [174, 204] width 87 height 28
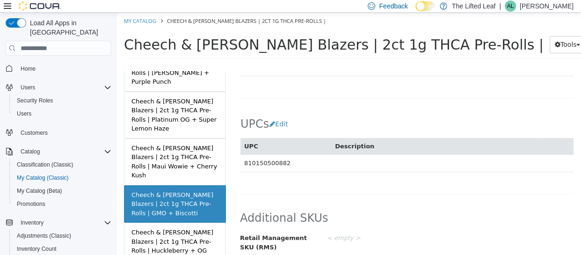
scroll to position [723, 0]
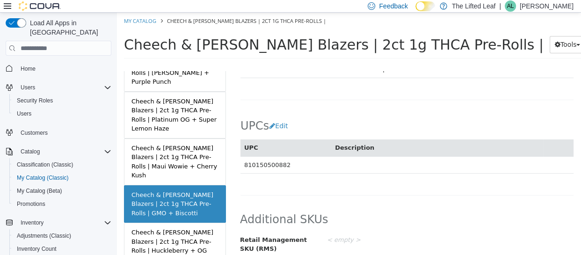
click at [199, 144] on div "Cheech & Chong's Blazers | 2ct 1g THCA Pre-Rolls | Maui Wowie + Cherry Kush" at bounding box center [174, 162] width 87 height 36
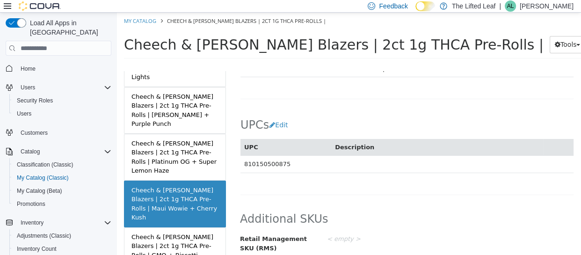
scroll to position [124, 0]
